Goal: Task Accomplishment & Management: Use online tool/utility

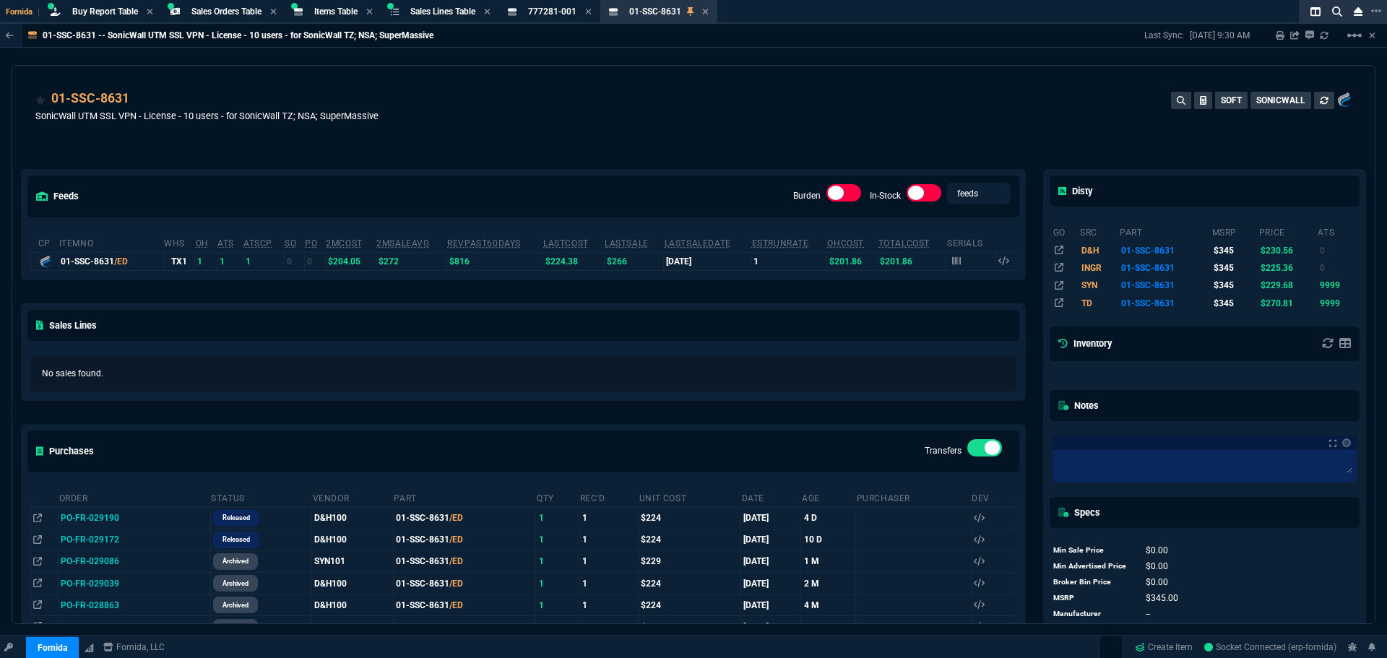
select select "9: OCAM"
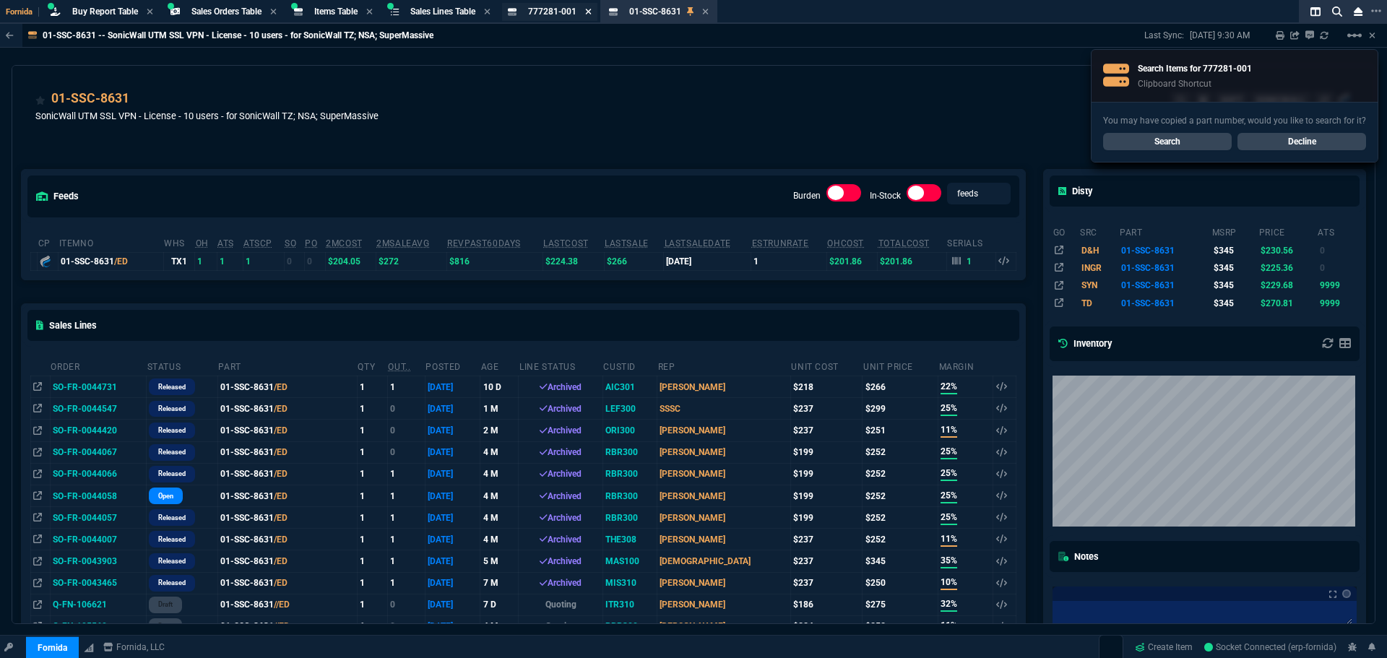
click at [592, 14] on icon at bounding box center [588, 11] width 7 height 9
click at [608, 13] on icon at bounding box center [605, 12] width 6 height 6
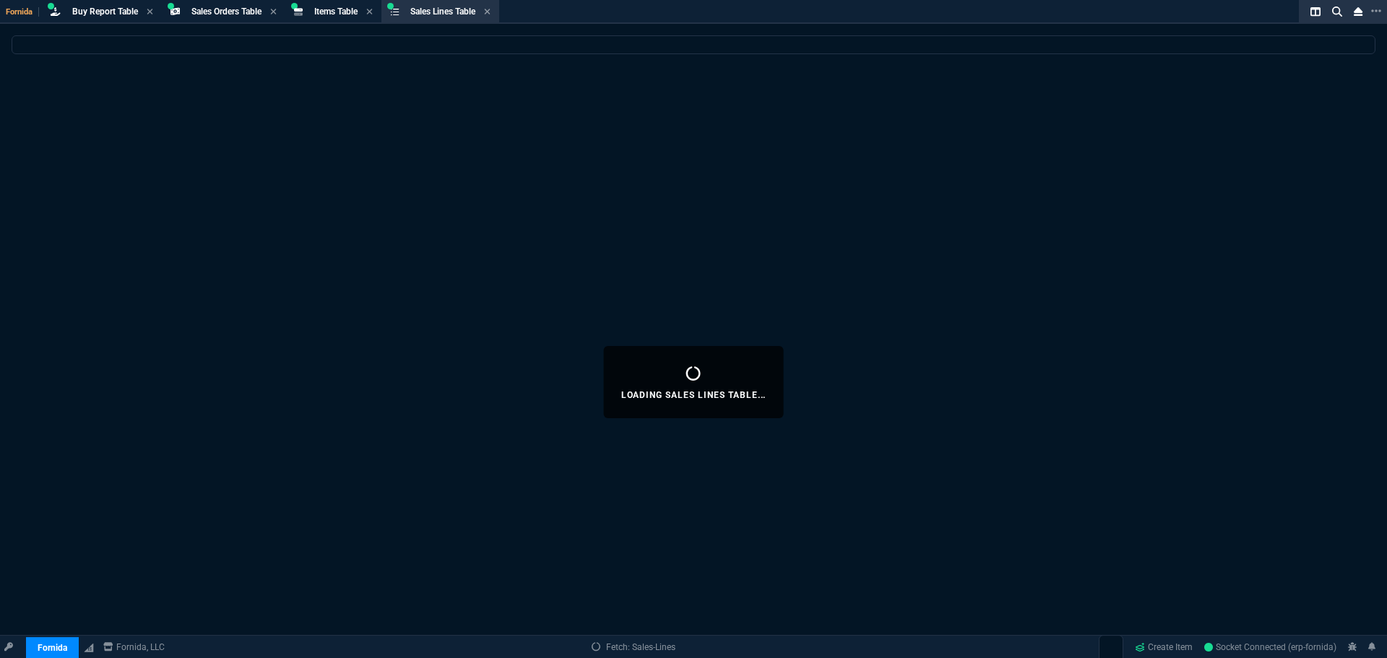
select select
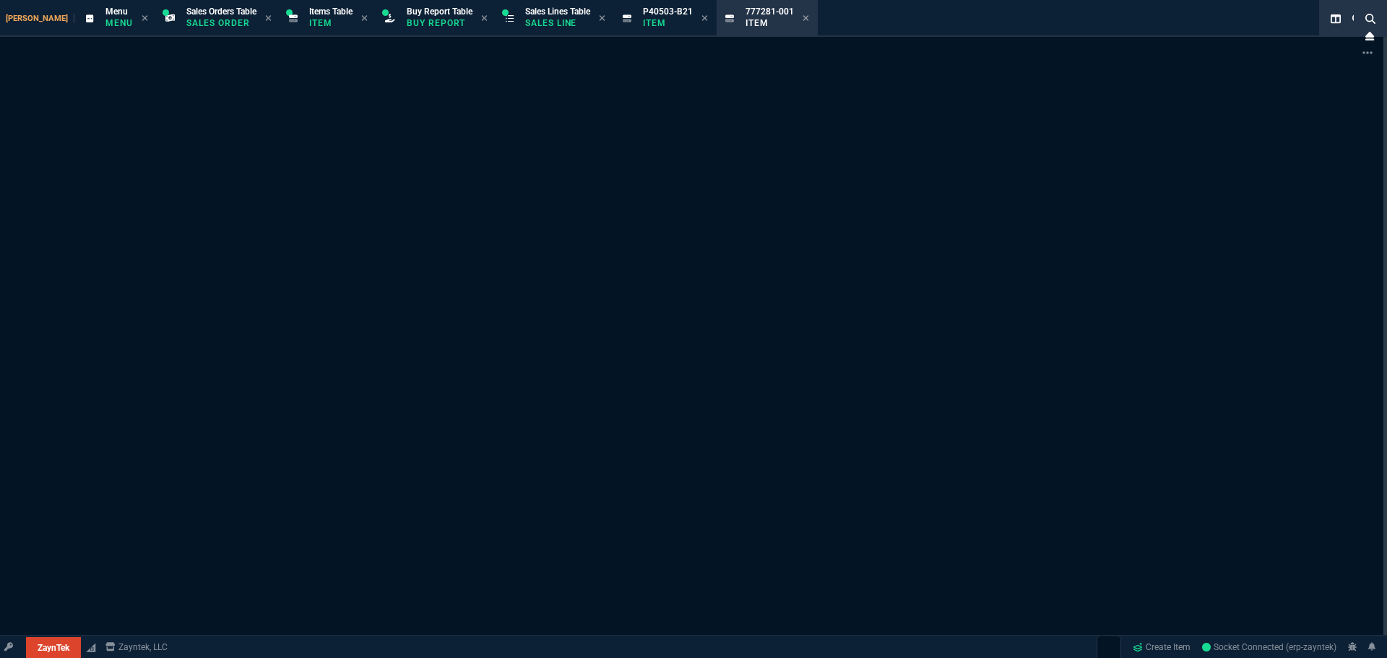
select select "9: OCAM"
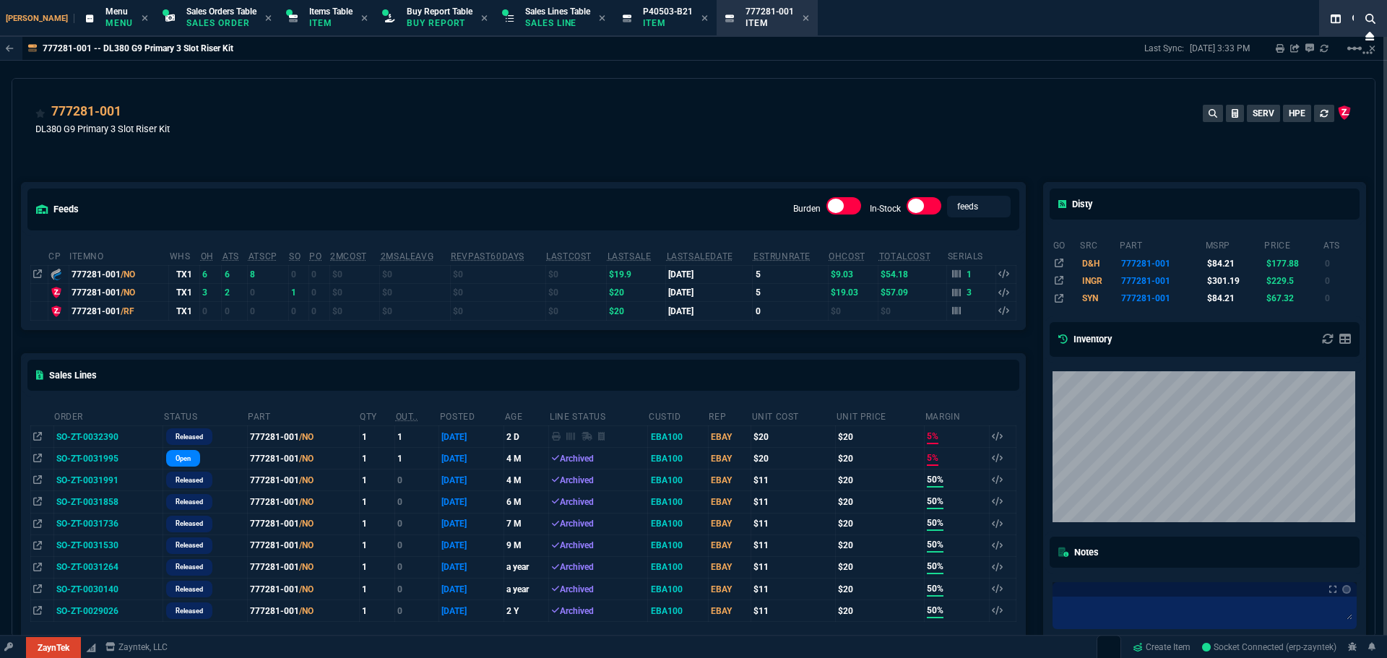
select select "9: OCAM"
